Goal: Information Seeking & Learning: Check status

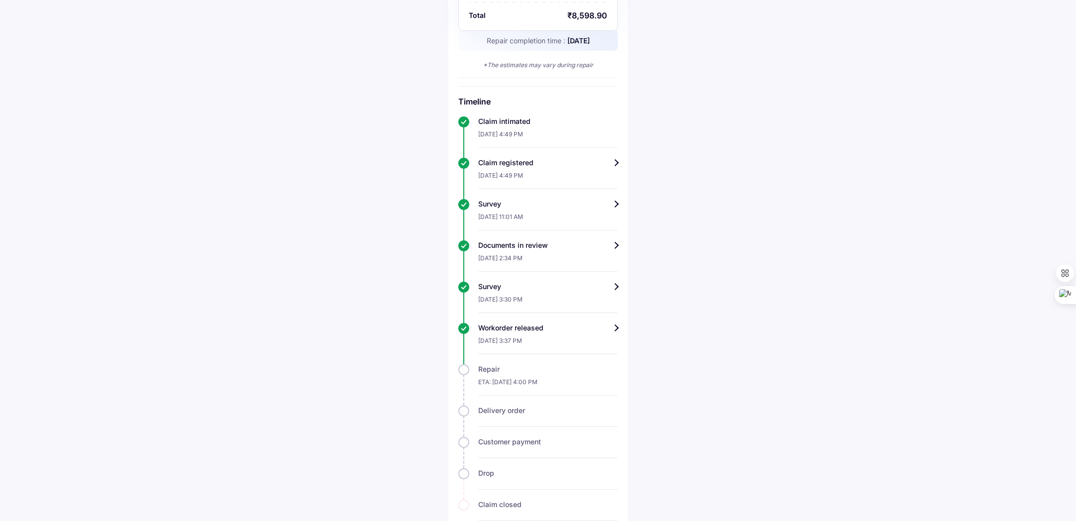
scroll to position [343, 0]
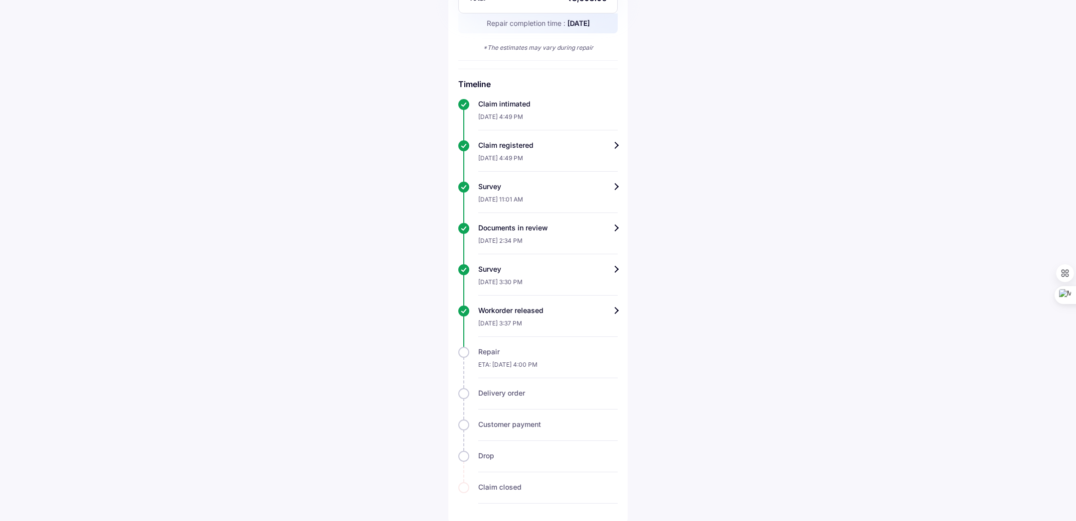
click at [587, 316] on div "[DATE] 3:37 PM" at bounding box center [547, 326] width 139 height 21
click at [616, 310] on div "Workorder released" at bounding box center [547, 311] width 139 height 10
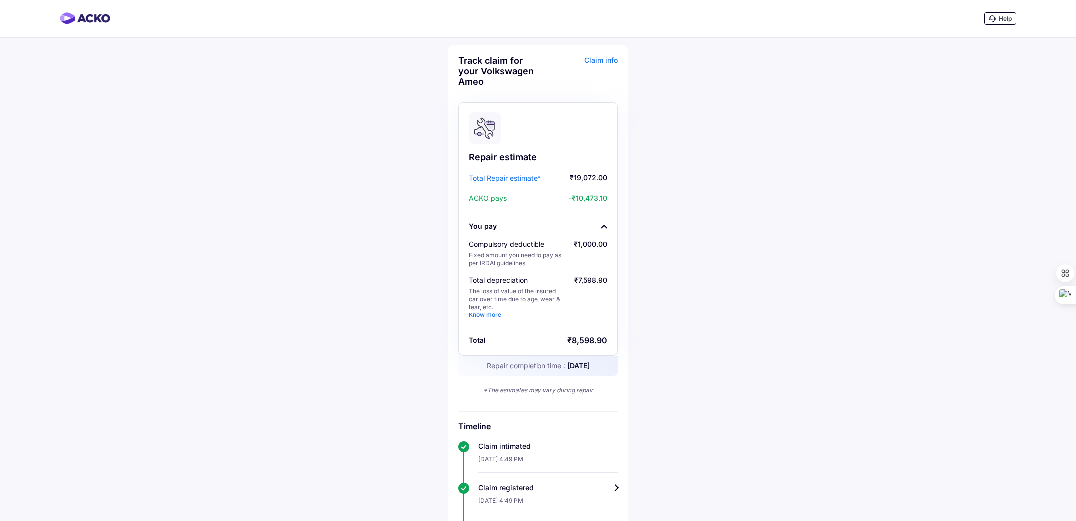
click at [504, 180] on span "Total Repair estimate*" at bounding box center [505, 178] width 72 height 10
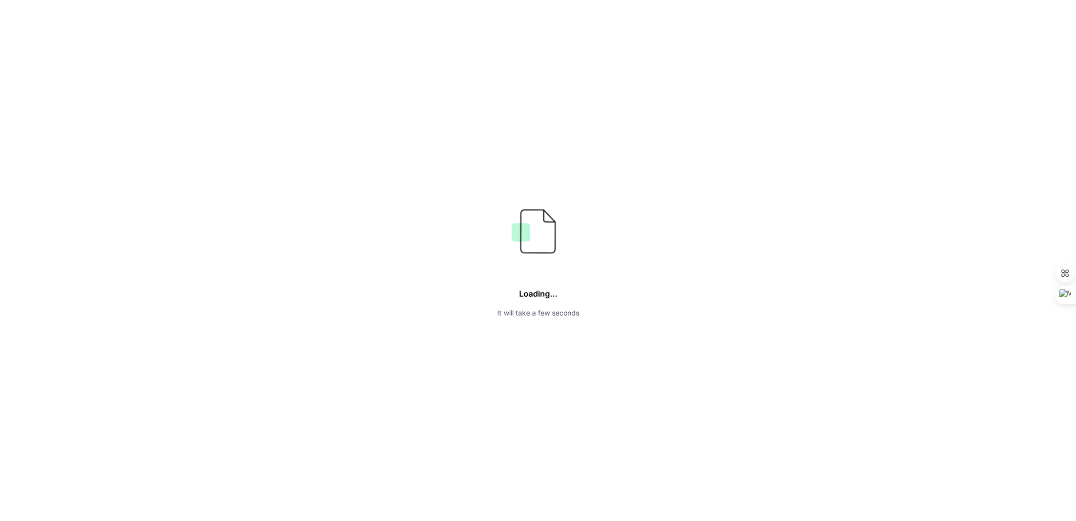
scroll to position [147, 0]
